Goal: Information Seeking & Learning: Understand process/instructions

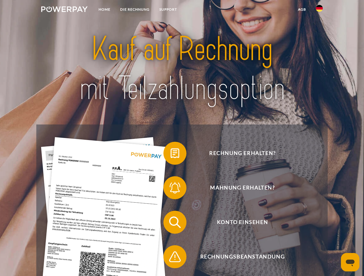
click at [64, 10] on img at bounding box center [64, 9] width 46 height 6
click at [319, 10] on img at bounding box center [319, 8] width 7 height 7
click at [301, 10] on link "agb" at bounding box center [302, 9] width 18 height 10
click at [170, 155] on span at bounding box center [166, 153] width 29 height 29
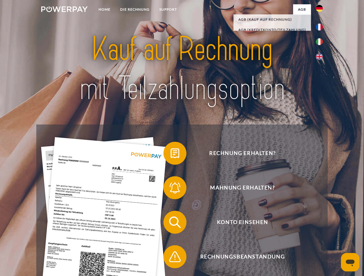
click at [170, 189] on span at bounding box center [166, 188] width 29 height 29
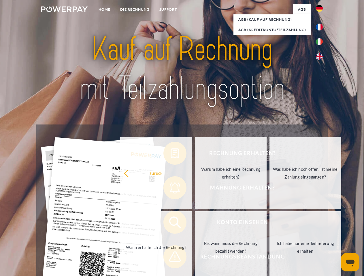
click at [195, 224] on link "Bis wann muss die Rechnung bezahlt werden?" at bounding box center [231, 248] width 72 height 72
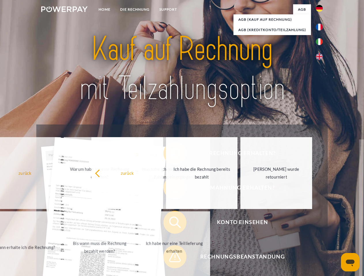
click at [170, 258] on span at bounding box center [166, 257] width 29 height 29
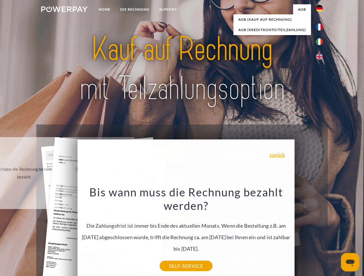
click at [350, 263] on icon "Messaging-Fenster öffnen" at bounding box center [350, 263] width 9 height 7
